Goal: Task Accomplishment & Management: Manage account settings

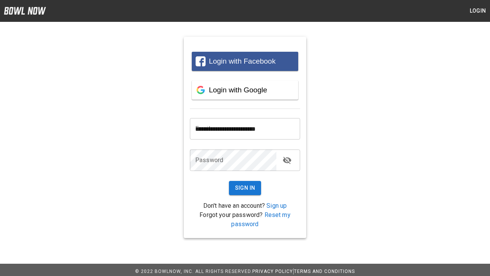
type input "**********"
click at [245, 188] on button "Sign In" at bounding box center [245, 188] width 33 height 14
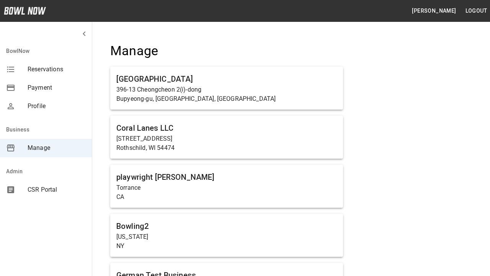
click at [46, 148] on span "Manage" at bounding box center [57, 147] width 58 height 9
